Goal: Navigation & Orientation: Find specific page/section

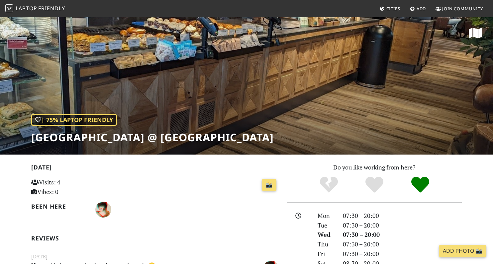
click at [245, 211] on div at bounding box center [187, 210] width 184 height 16
click at [49, 7] on span "Friendly" at bounding box center [51, 8] width 27 height 7
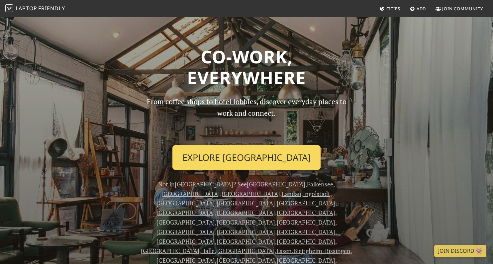
click at [243, 152] on link "Explore Berlin" at bounding box center [246, 157] width 148 height 25
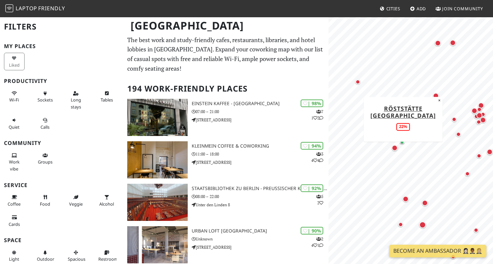
click at [453, 119] on div "Map marker" at bounding box center [454, 119] width 5 height 5
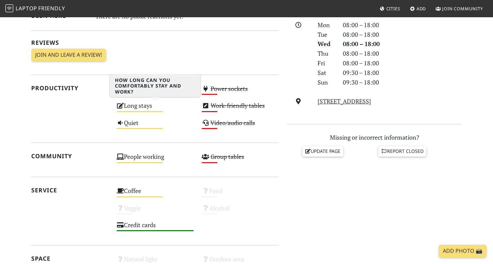
scroll to position [193, 0]
